Goal: Find specific page/section: Find specific page/section

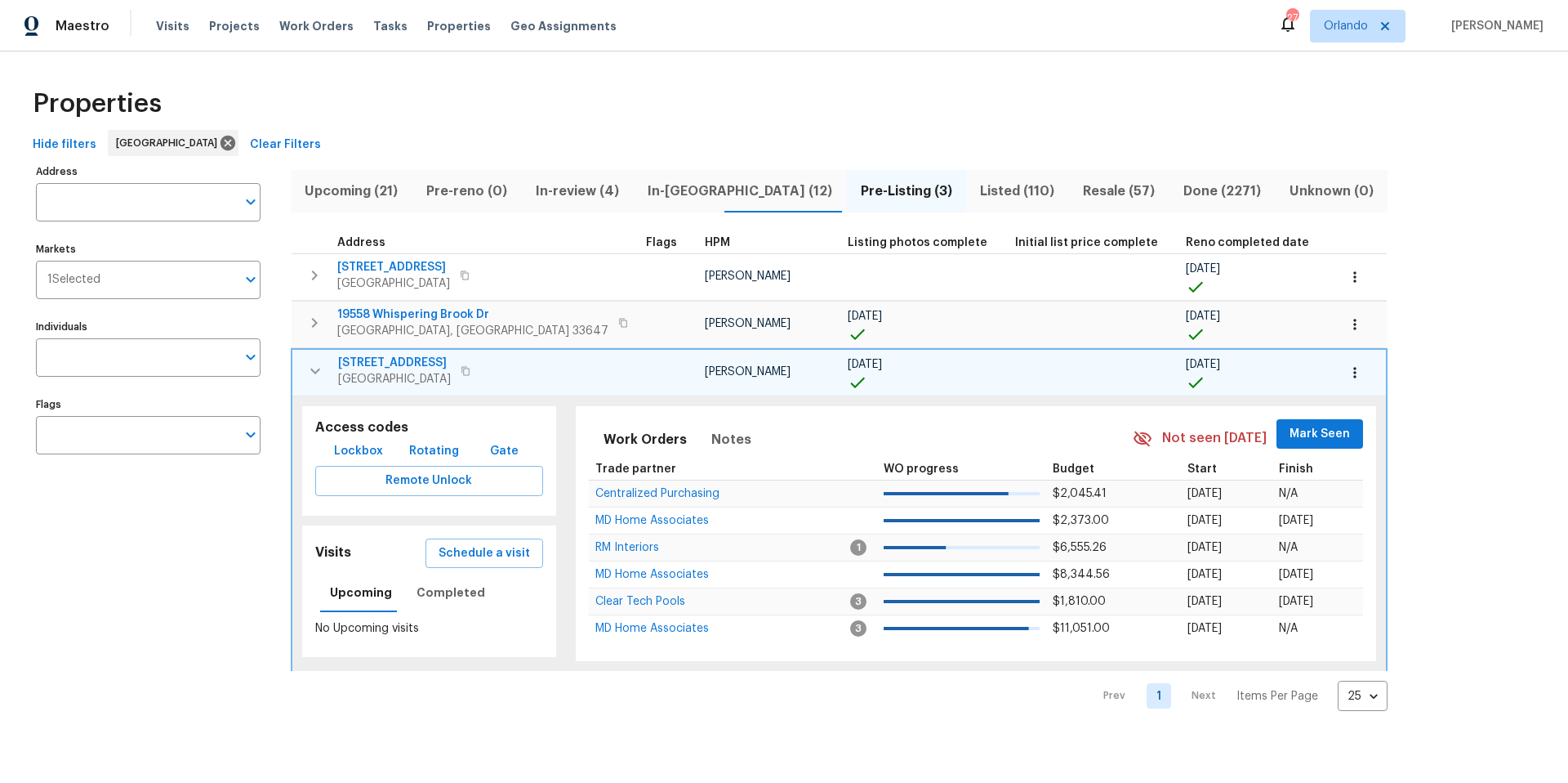
click at [976, 189] on span "Listed (110)" at bounding box center [1018, 191] width 84 height 23
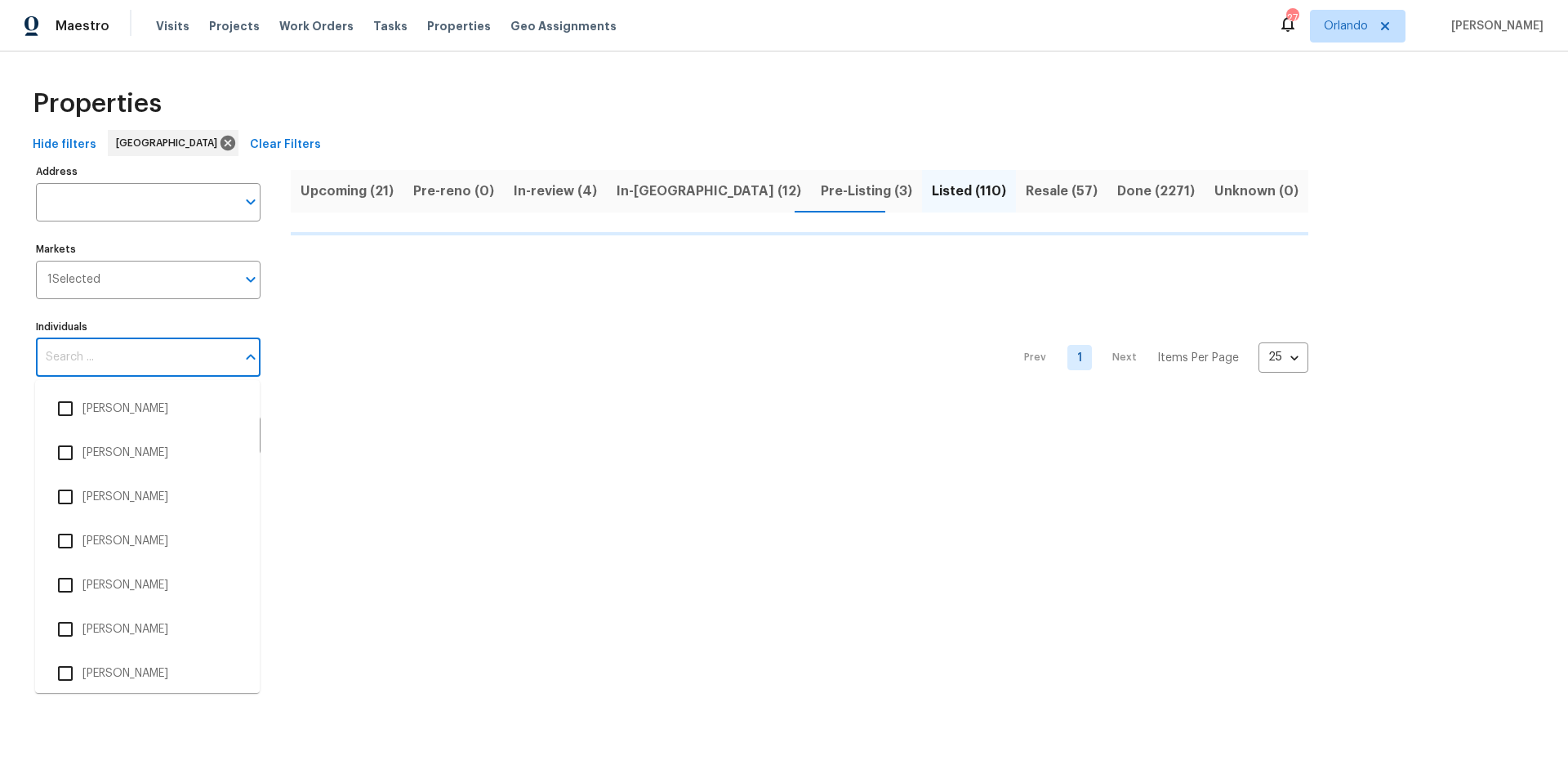
click at [117, 358] on input "Individuals" at bounding box center [135, 358] width 200 height 39
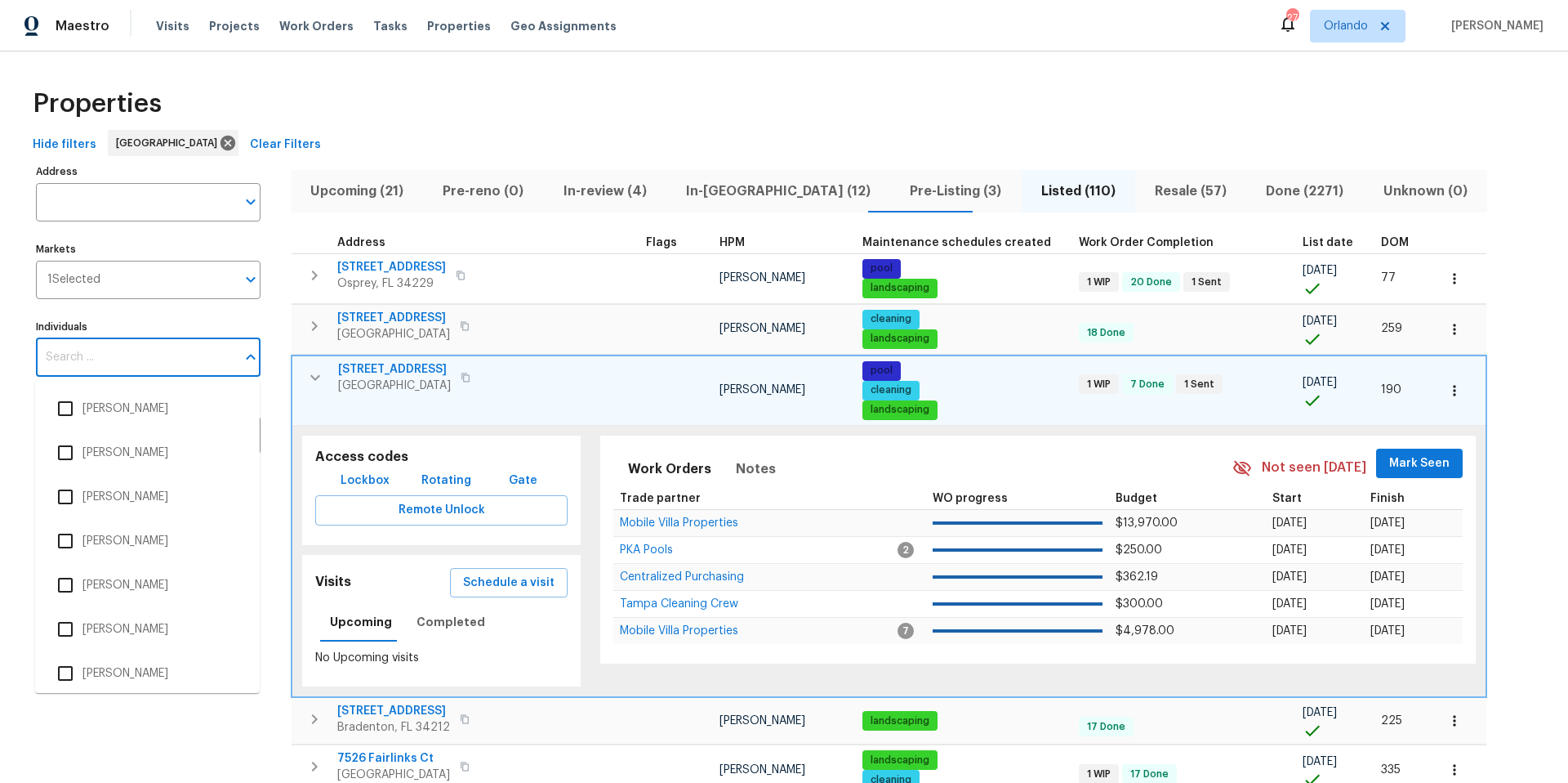
click at [89, 355] on input "Individuals" at bounding box center [135, 358] width 200 height 39
type input "naomi"
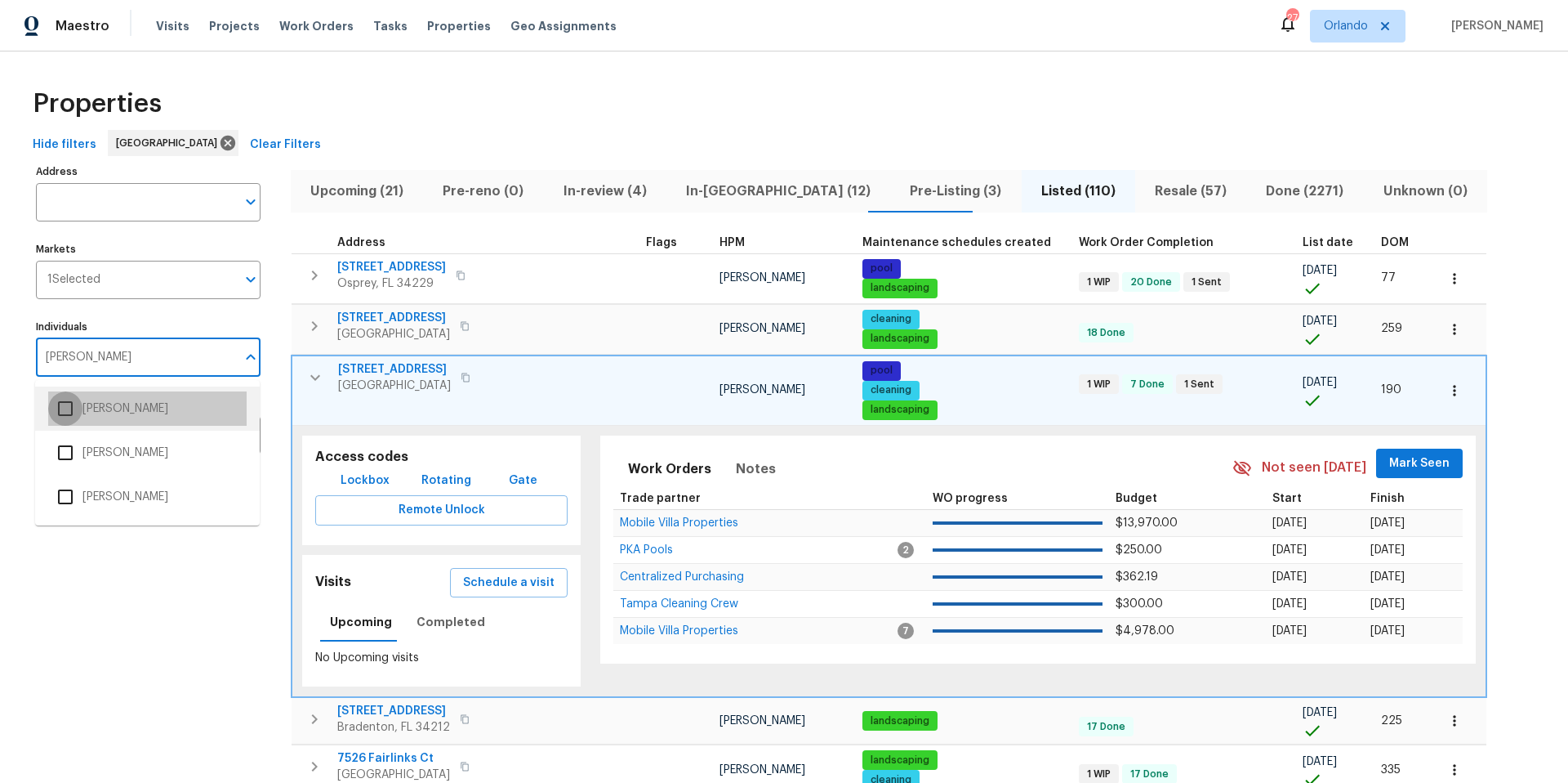
click at [76, 407] on input "checkbox" at bounding box center [65, 408] width 34 height 34
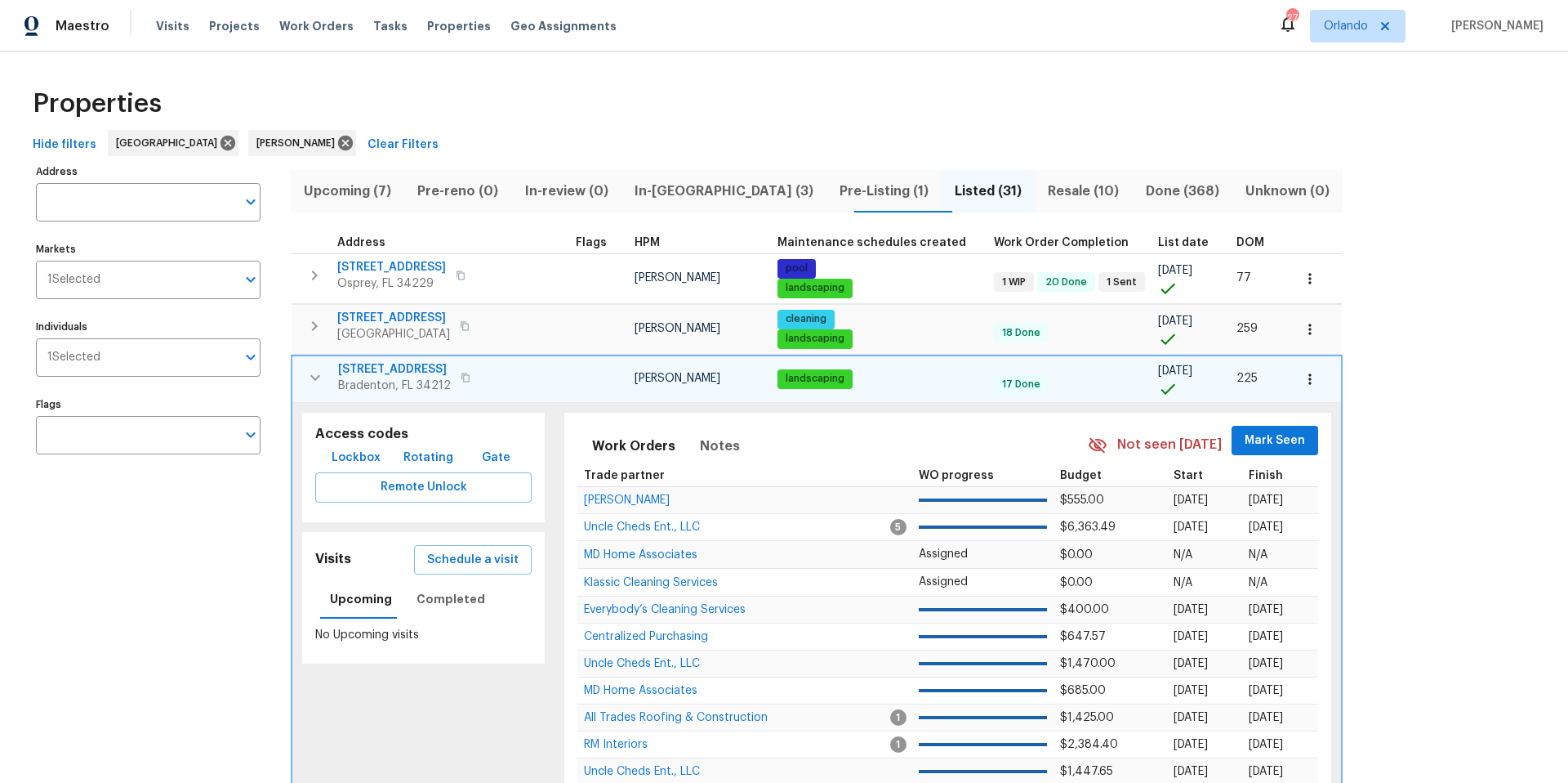
click at [506, 376] on div "9003 Willowbrook Cir Bradenton, FL 34212" at bounding box center [430, 377] width 183 height 33
click at [315, 375] on icon "button" at bounding box center [315, 377] width 20 height 20
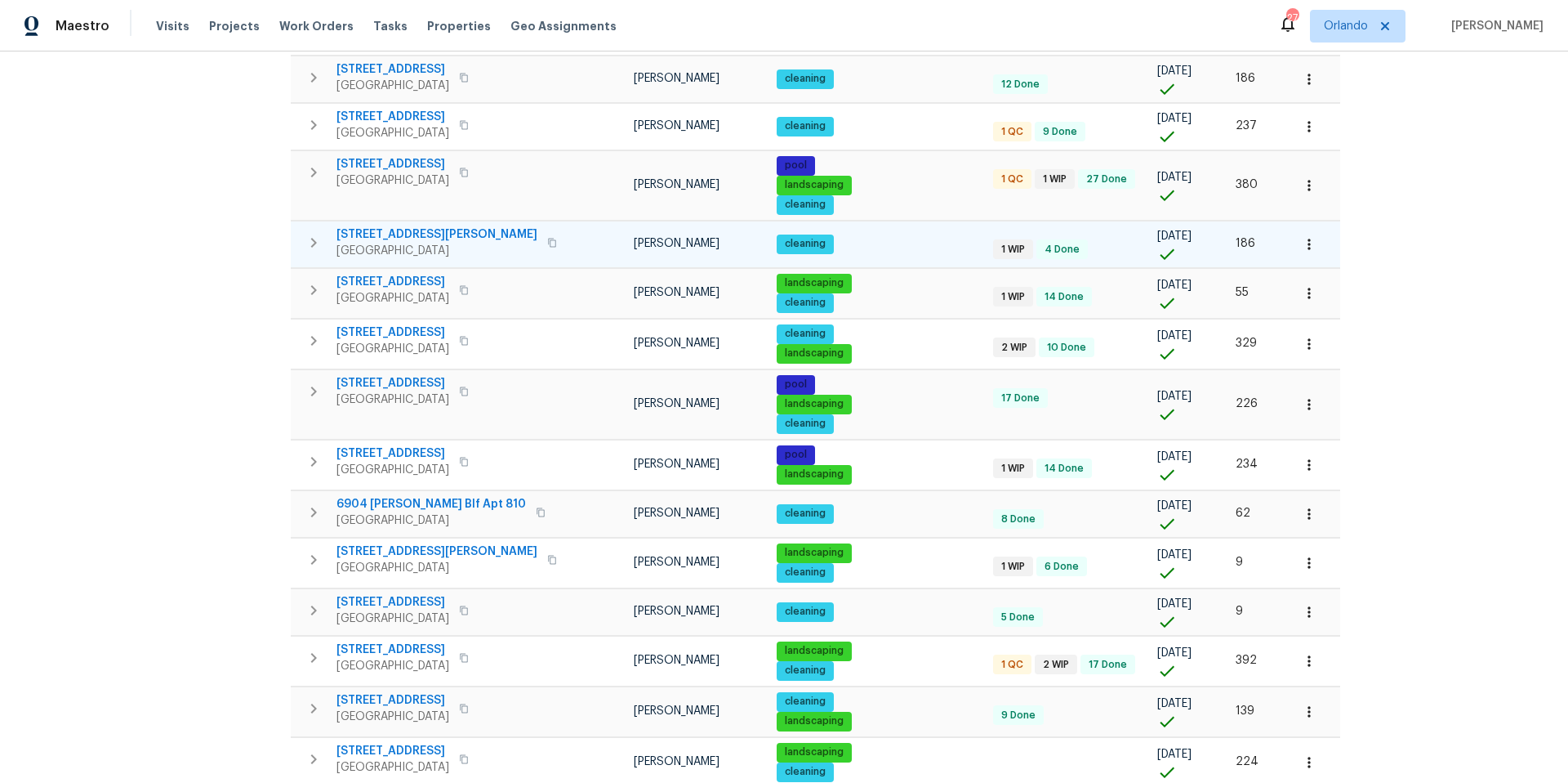
scroll to position [853, 0]
